Goal: Task Accomplishment & Management: Use online tool/utility

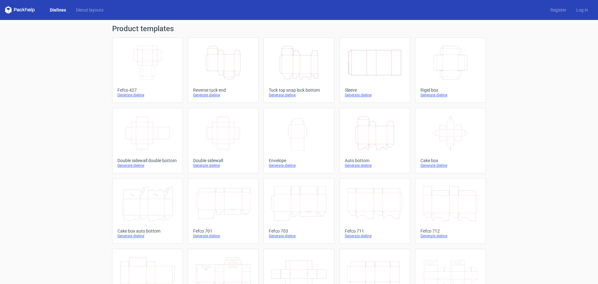
click at [217, 63] on icon "Height Depth Width" at bounding box center [223, 62] width 55 height 35
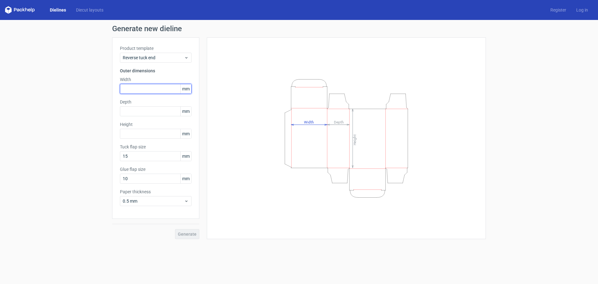
click at [156, 85] on input "text" at bounding box center [156, 89] width 72 height 10
type input "115"
click at [148, 113] on input "text" at bounding box center [156, 111] width 72 height 10
type input "58"
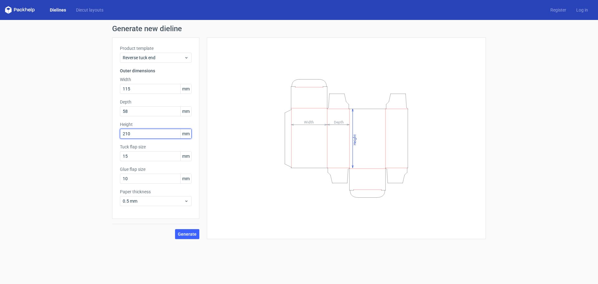
type input "210"
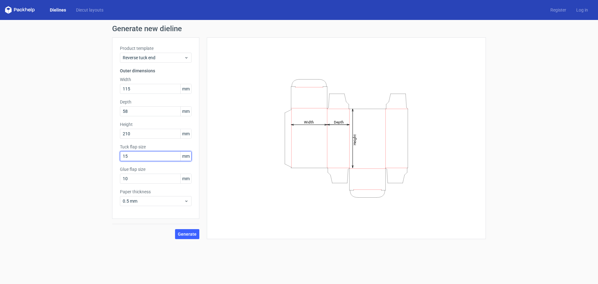
type input "15"
click at [175, 229] on button "Generate" at bounding box center [187, 234] width 24 height 10
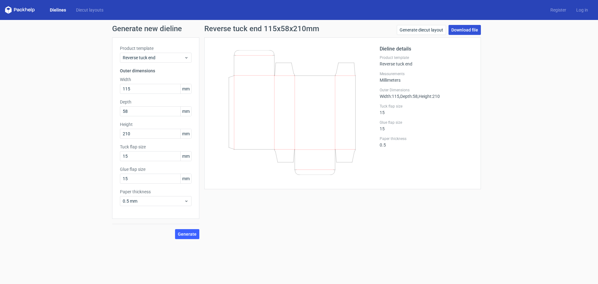
click at [451, 31] on link "Download file" at bounding box center [465, 30] width 32 height 10
